Goal: Transaction & Acquisition: Purchase product/service

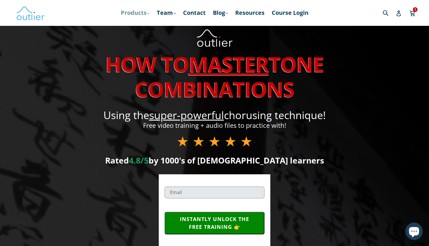
click at [140, 12] on link "Products .cls-1{fill:#231f20} expand" at bounding box center [135, 13] width 35 height 10
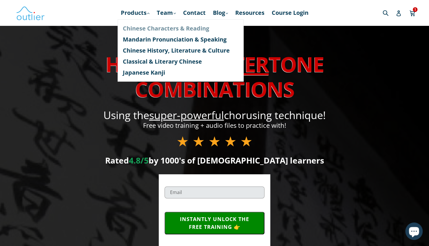
click at [140, 26] on link "Chinese Characters & Reading" at bounding box center [181, 28] width 116 height 11
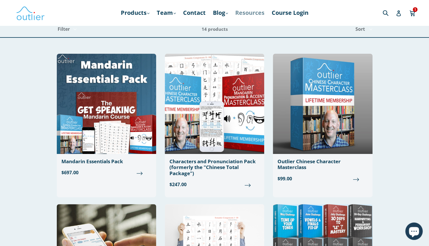
click at [241, 13] on link "Resources" at bounding box center [250, 13] width 35 height 10
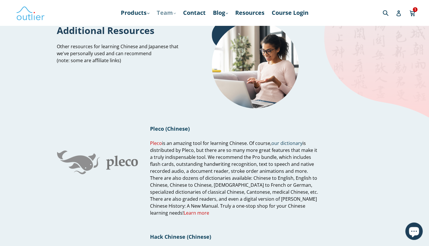
click at [167, 10] on link "Team .cls-1{fill:#231f20} expand" at bounding box center [166, 13] width 25 height 10
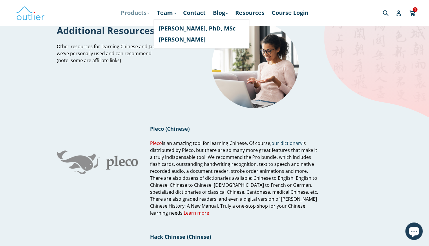
click at [138, 11] on link "Products .cls-1{fill:#231f20} expand" at bounding box center [135, 13] width 35 height 10
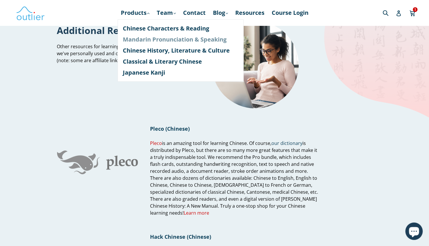
click at [138, 39] on link "Mandarin Pronunciation & Speaking" at bounding box center [181, 39] width 116 height 11
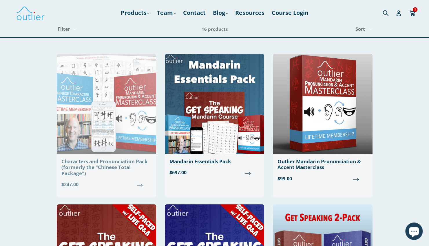
click at [107, 132] on img at bounding box center [106, 104] width 99 height 100
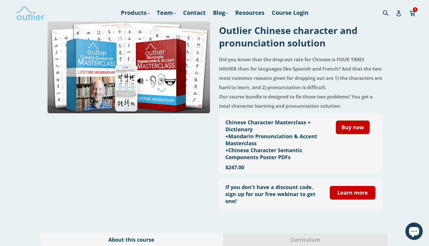
drag, startPoint x: 217, startPoint y: 32, endPoint x: 330, endPoint y: 48, distance: 113.9
click at [330, 48] on div "Outlier Chinese character and pronunciation solution Did you know that the drop…" at bounding box center [214, 117] width 335 height 193
copy h1 "Outlier Chinese character and pronunciation solution"
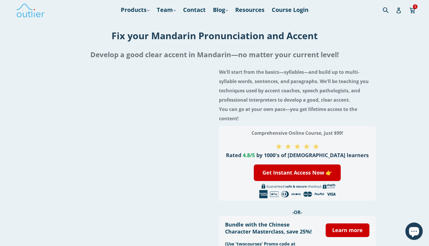
scroll to position [3, 0]
